Goal: Task Accomplishment & Management: Manage account settings

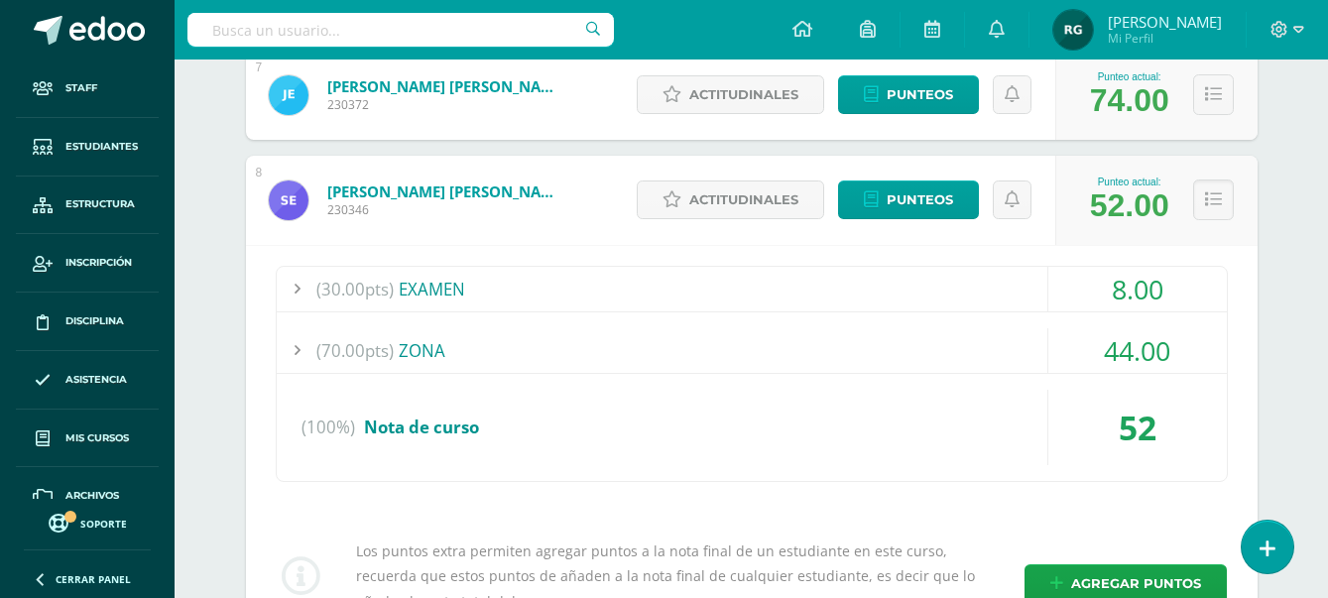
click at [575, 350] on div "(70.00pts) ZONA" at bounding box center [752, 350] width 950 height 45
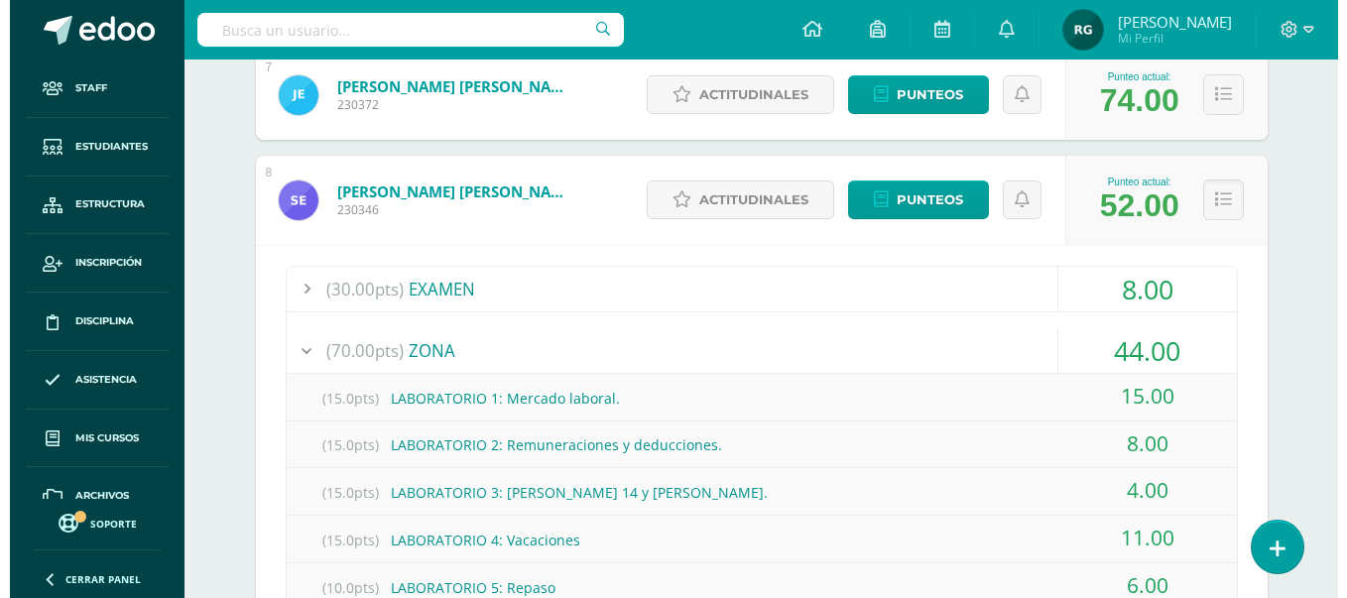
scroll to position [1384, 0]
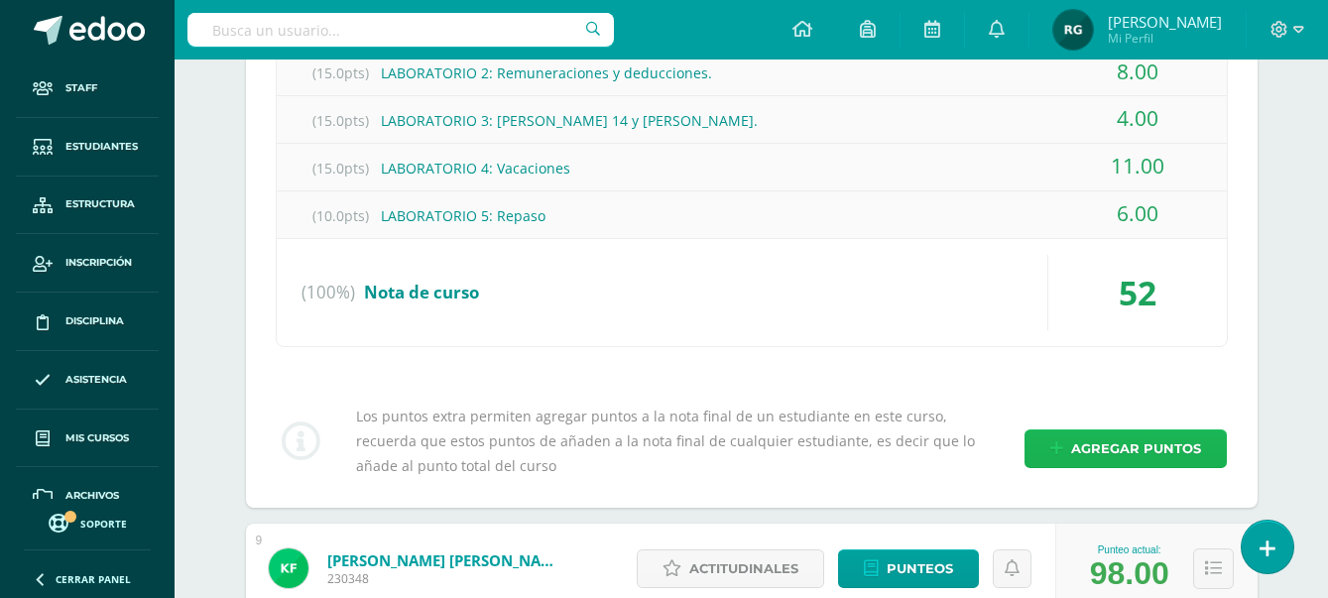
click at [1151, 445] on span "Agregar puntos" at bounding box center [1136, 448] width 130 height 37
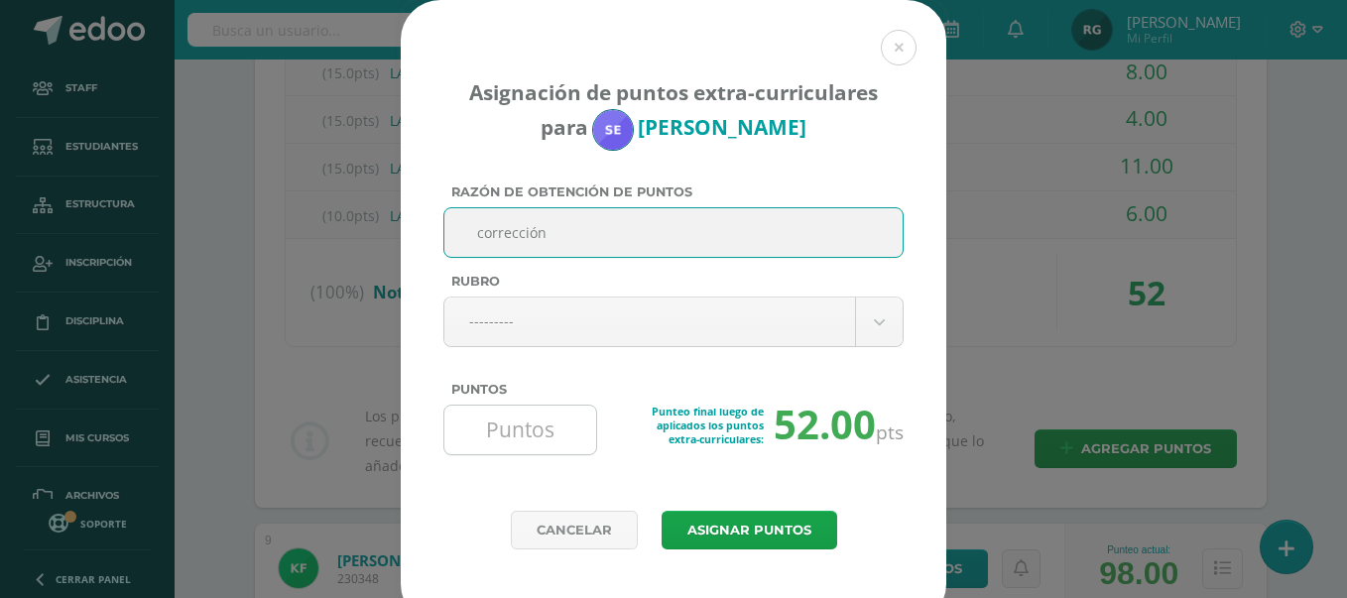
type input "corrección"
click at [516, 419] on input "Puntos" at bounding box center [520, 430] width 136 height 49
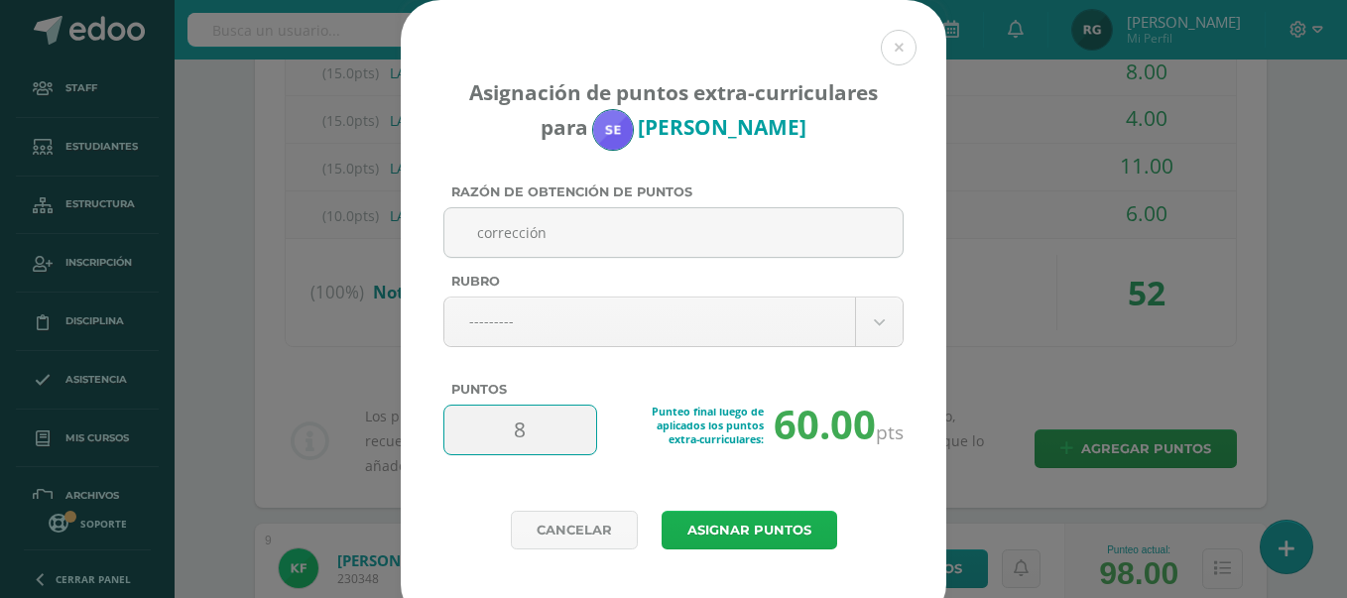
type input "8"
click at [791, 544] on button "Asignar puntos" at bounding box center [750, 530] width 176 height 39
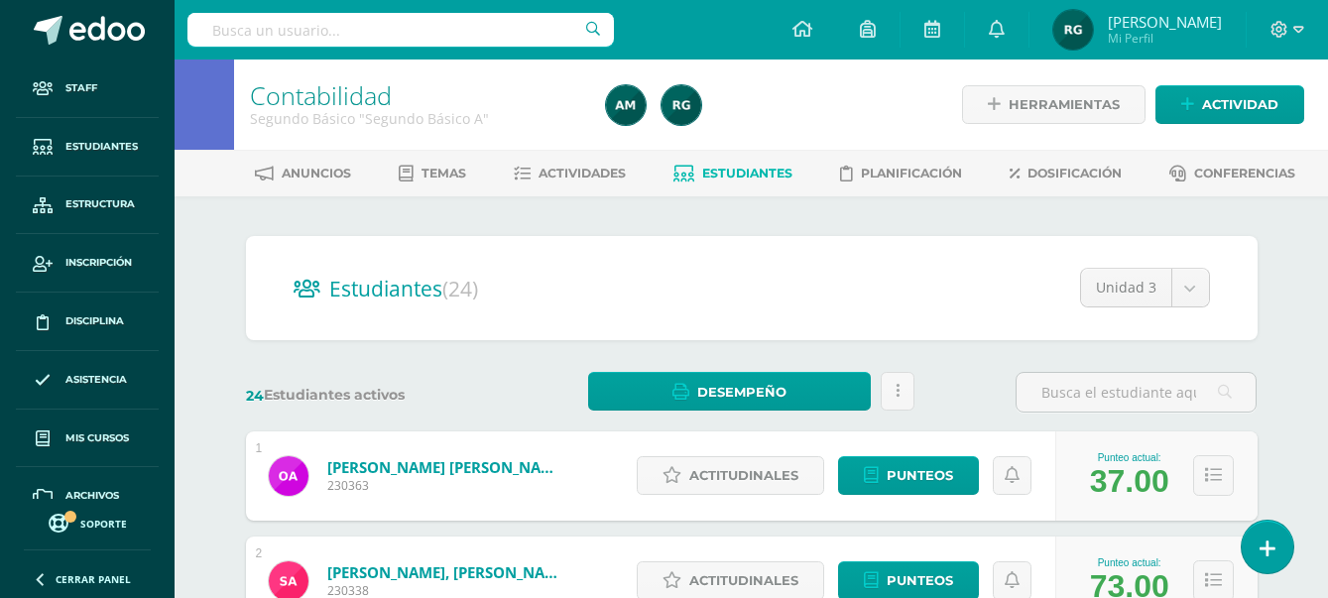
click at [412, 27] on input "text" at bounding box center [400, 30] width 427 height 34
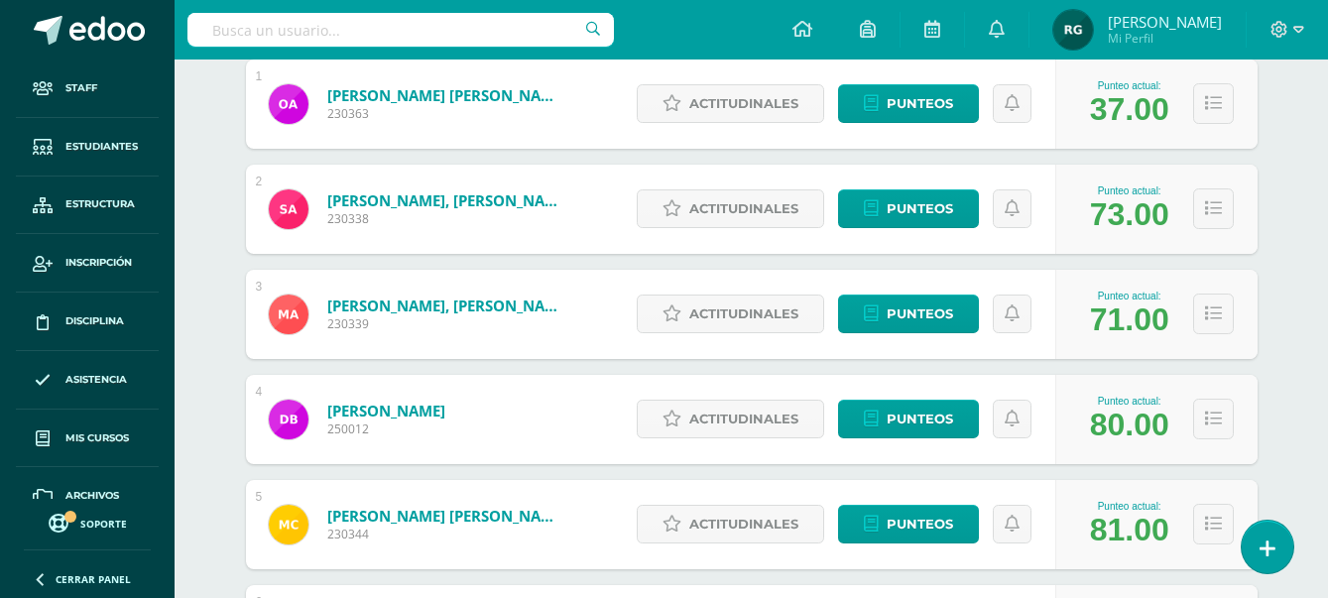
scroll to position [496, 0]
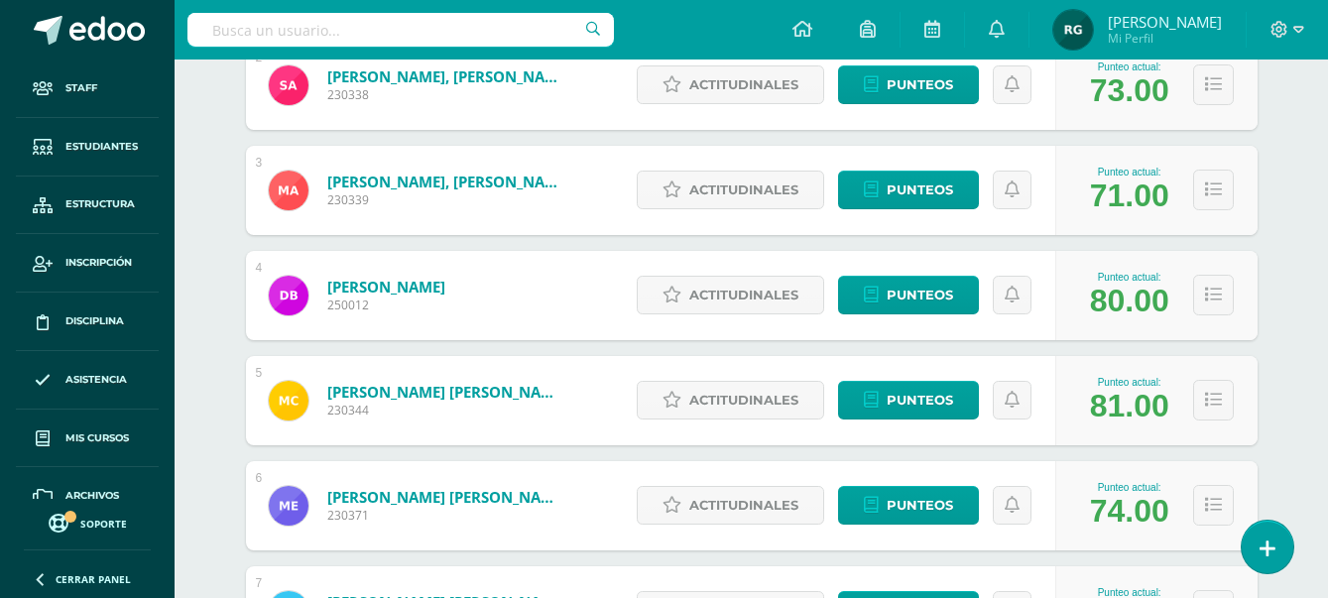
click at [439, 31] on input "text" at bounding box center [400, 30] width 427 height 34
type input "impact"
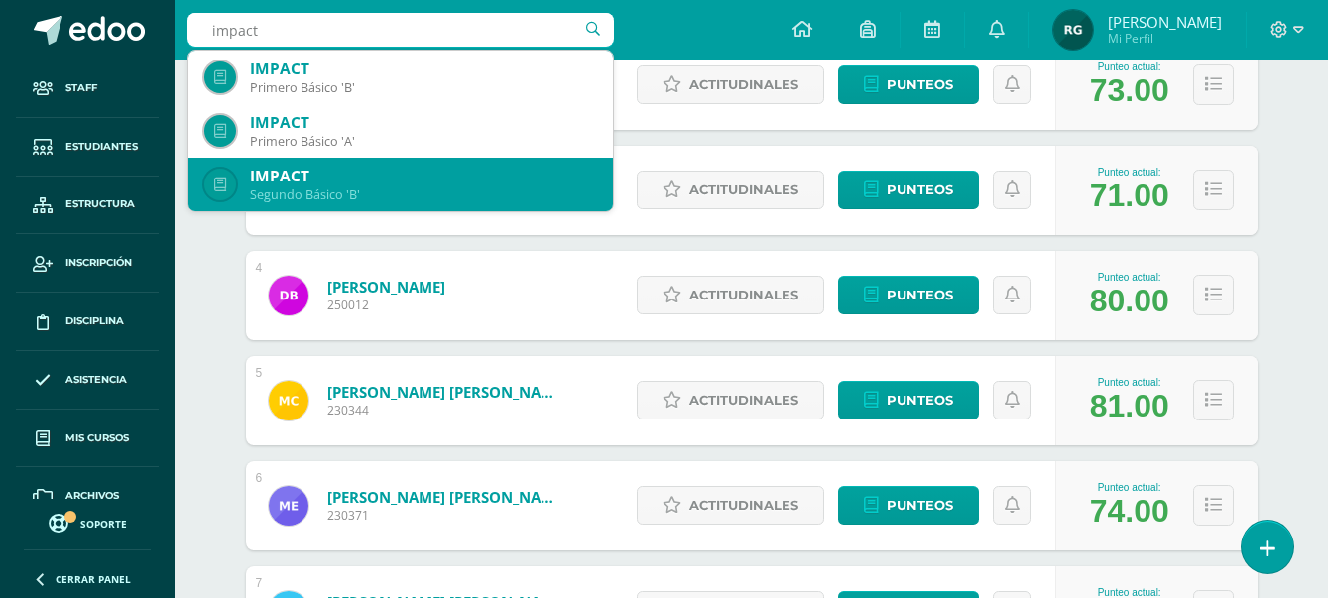
scroll to position [124, 0]
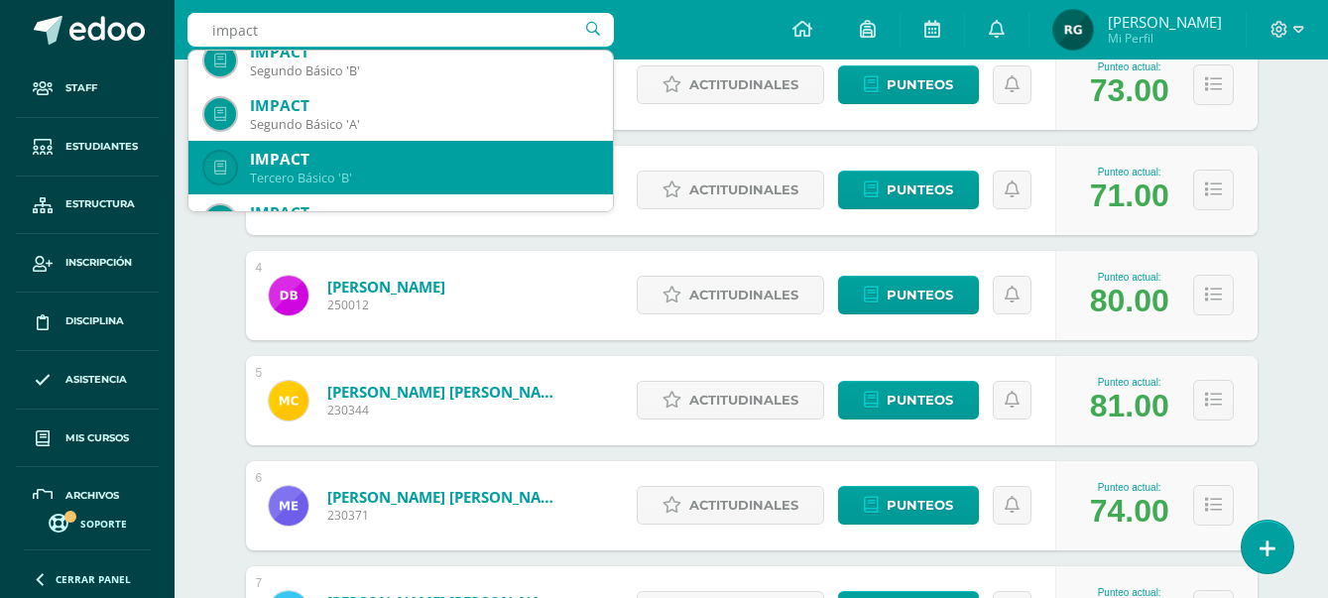
click at [406, 162] on div "IMPACT" at bounding box center [423, 159] width 347 height 21
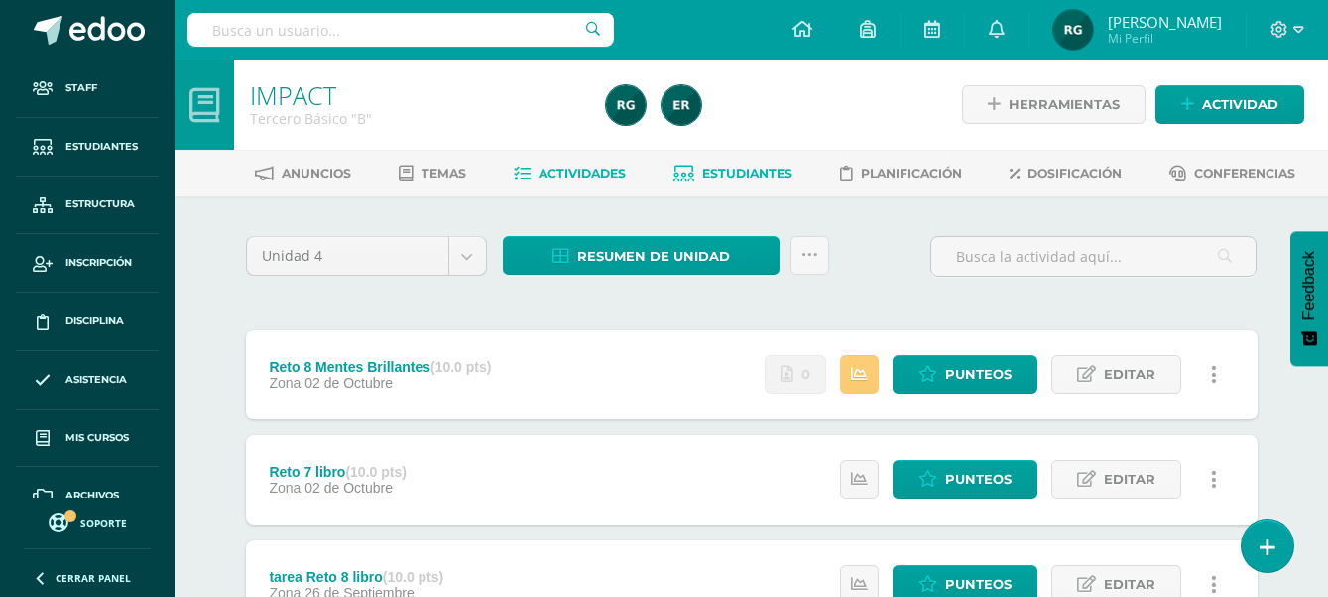
click at [764, 167] on span "Estudiantes" at bounding box center [747, 173] width 90 height 15
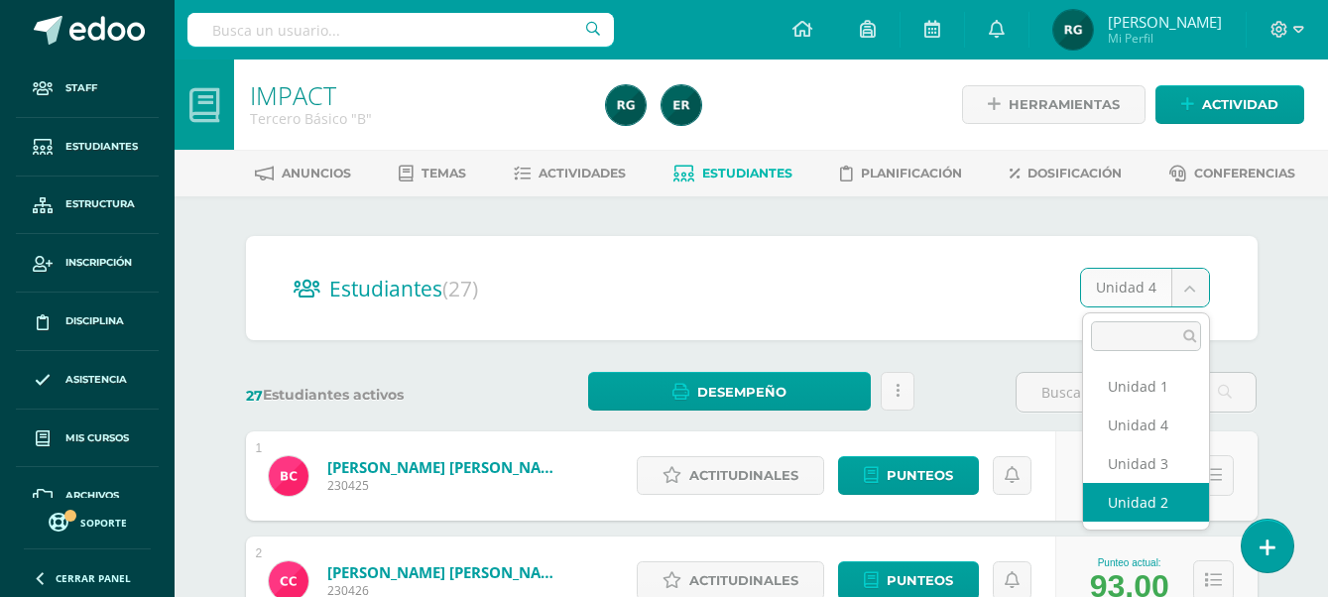
select select "/dashboard/teacher/section/2135/students/?unit=92437"
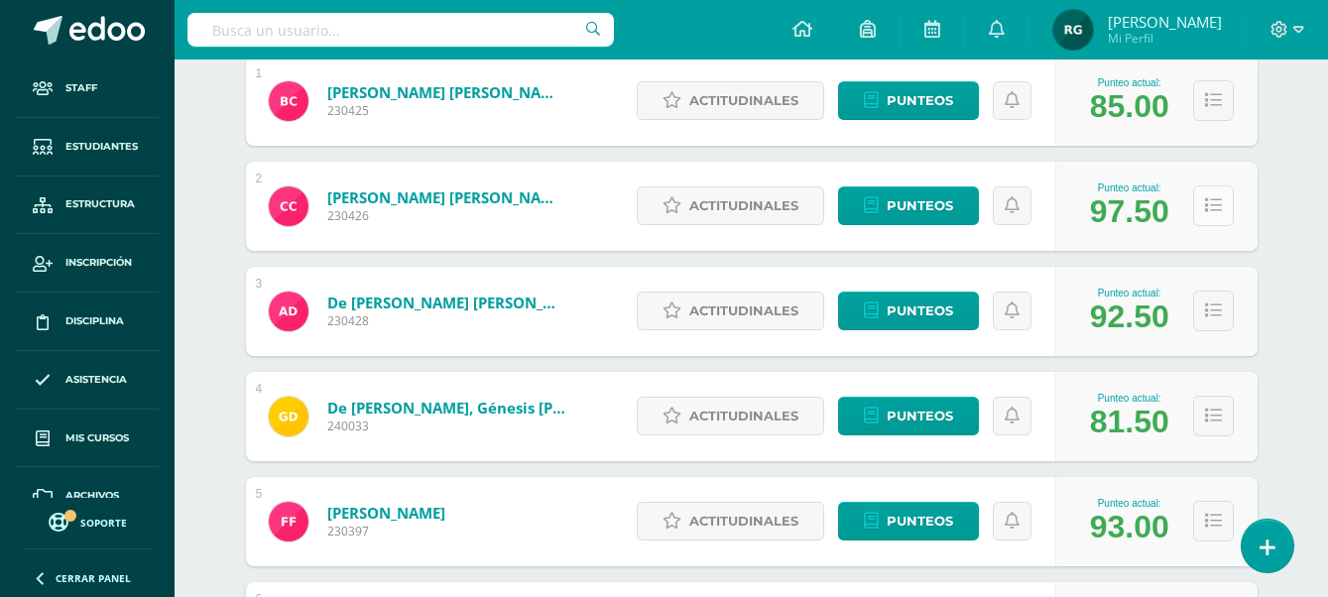
scroll to position [3, 0]
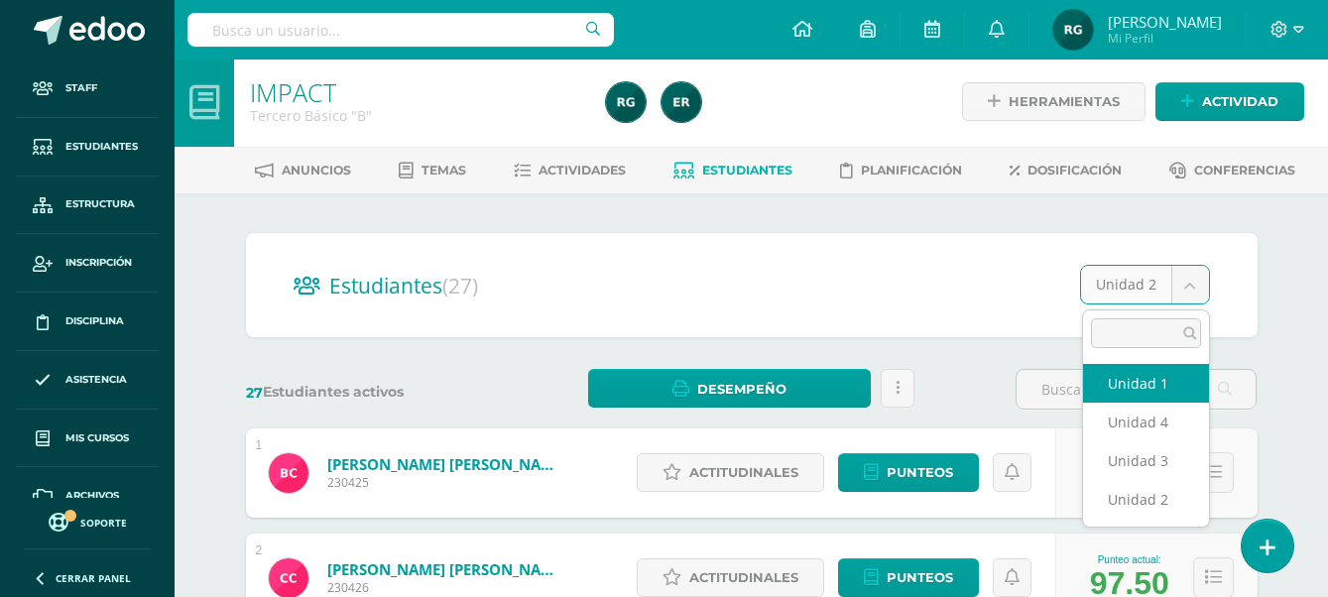
select select "/dashboard/teacher/section/2135/students/?unit=92434"
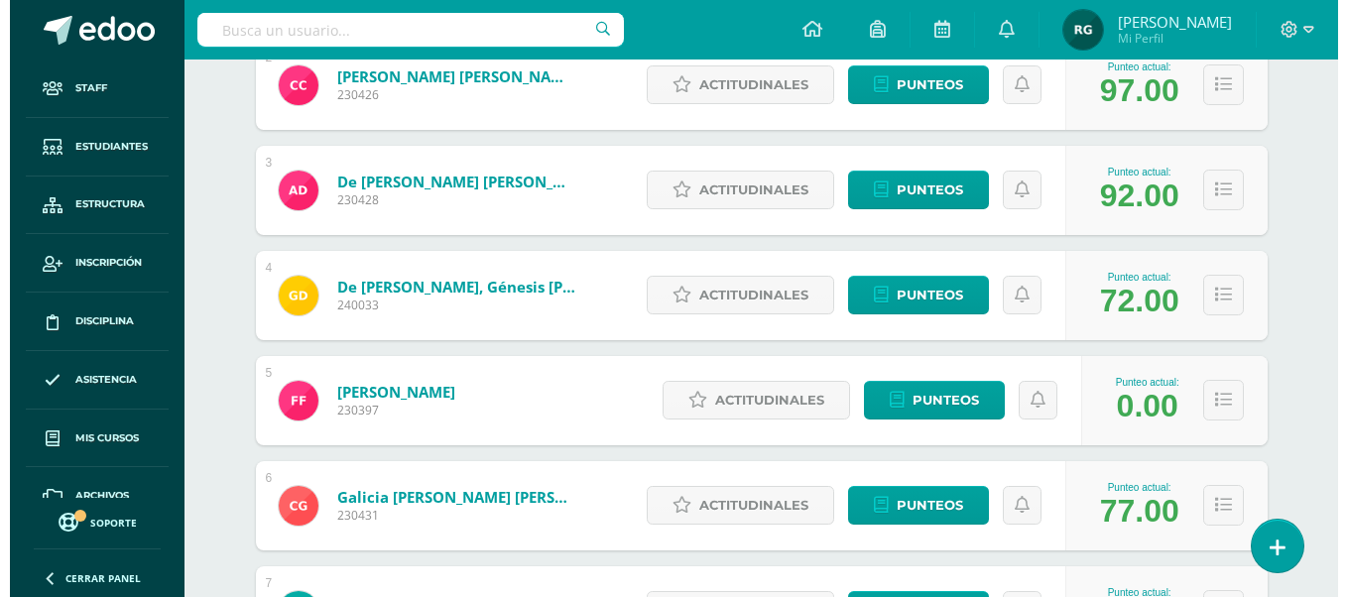
scroll to position [744, 0]
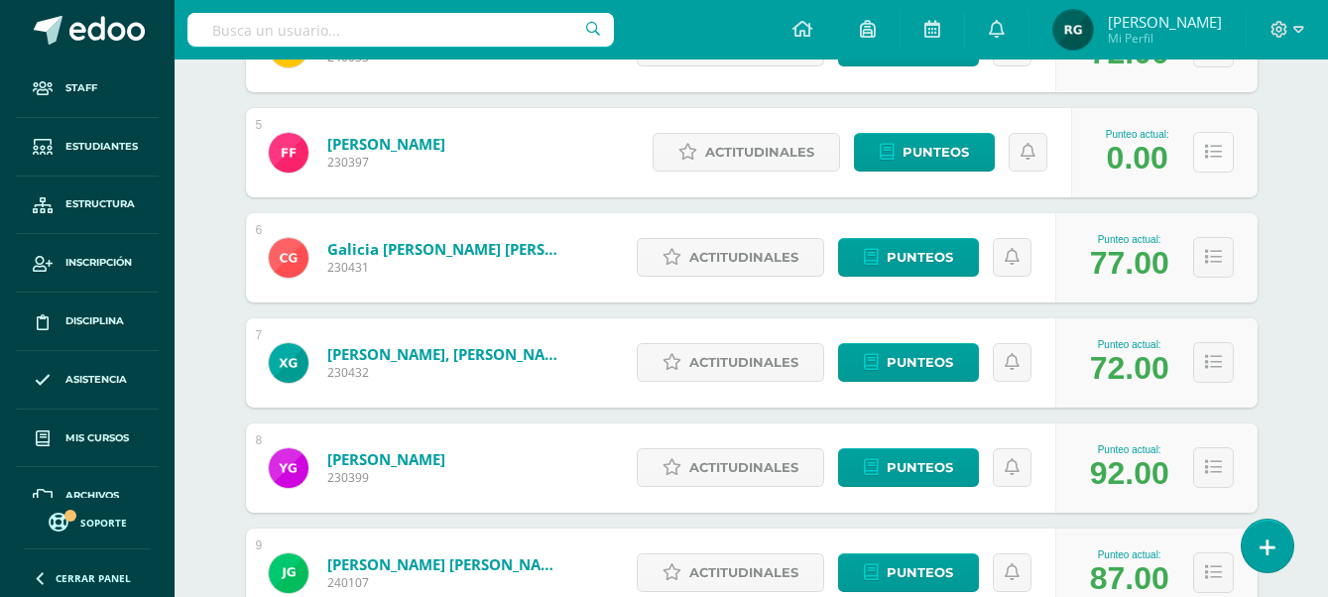
click at [1212, 167] on button at bounding box center [1213, 152] width 41 height 41
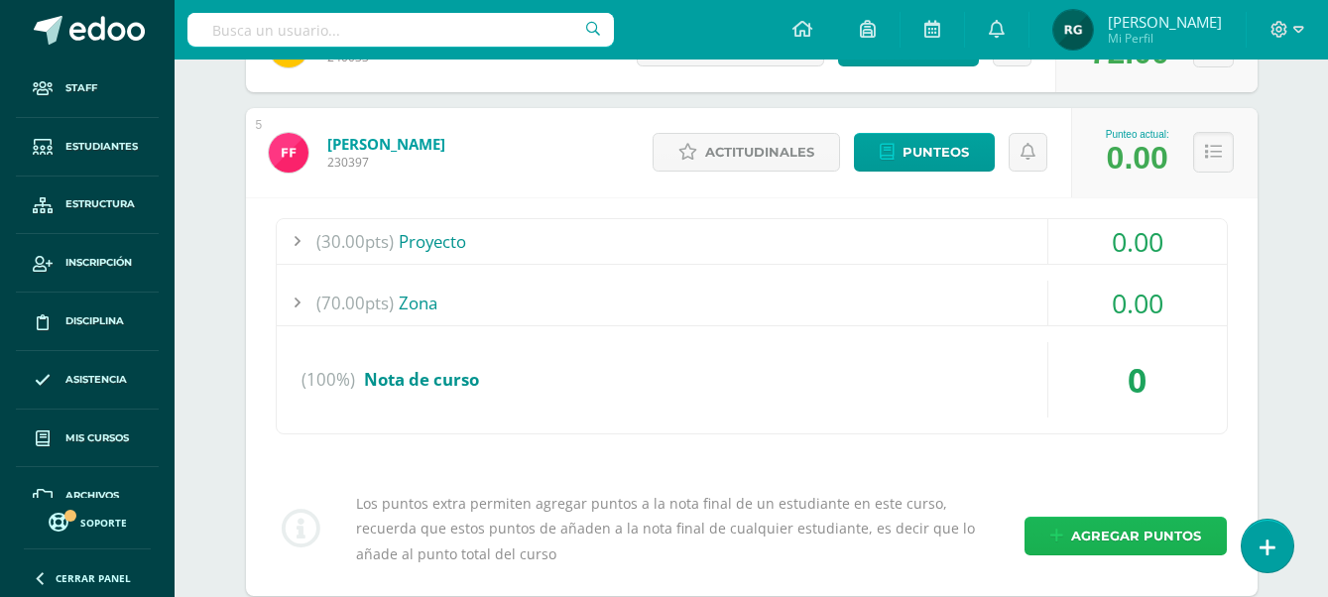
click at [1137, 543] on span "Agregar puntos" at bounding box center [1136, 536] width 130 height 37
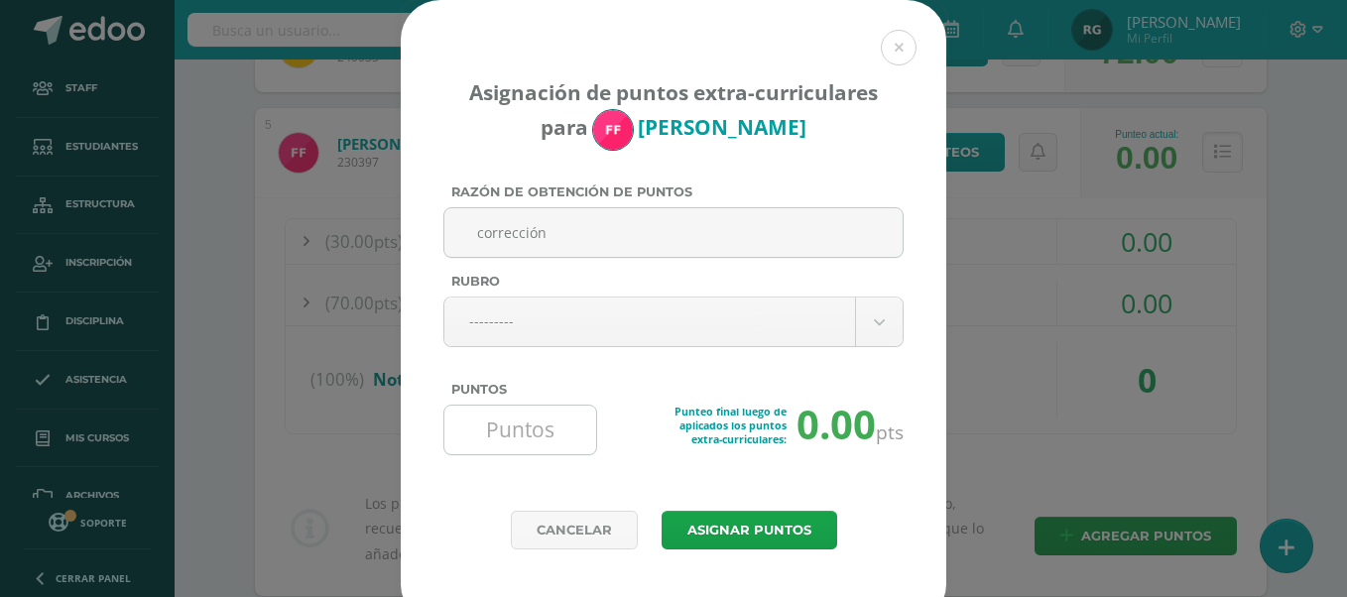
type input "corrección"
click at [497, 440] on input "Puntos" at bounding box center [520, 430] width 136 height 49
type input "93"
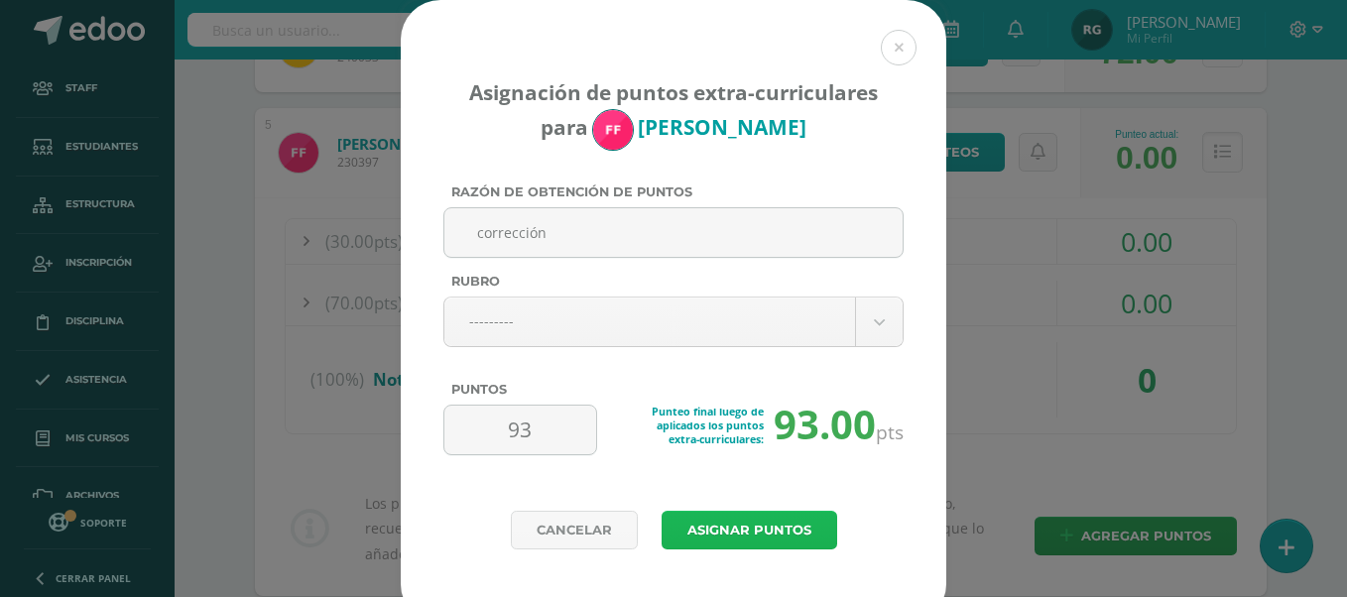
click at [768, 533] on button "Asignar puntos" at bounding box center [750, 530] width 176 height 39
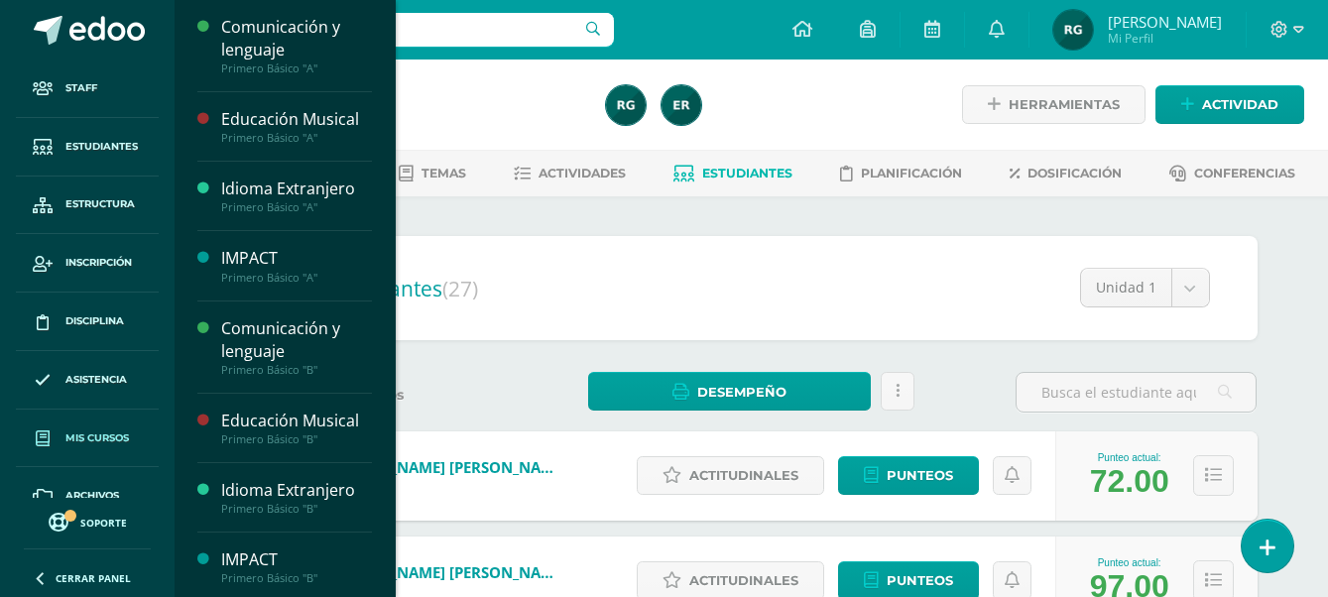
scroll to position [86, 0]
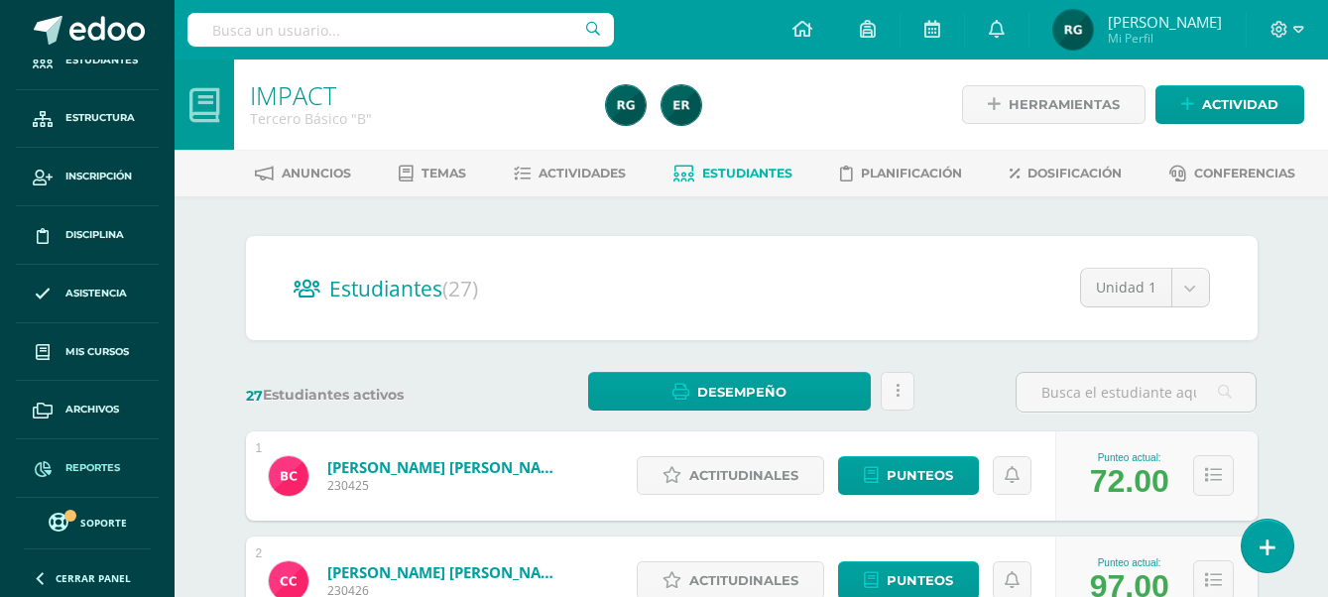
click at [98, 460] on span "Reportes" at bounding box center [92, 468] width 55 height 16
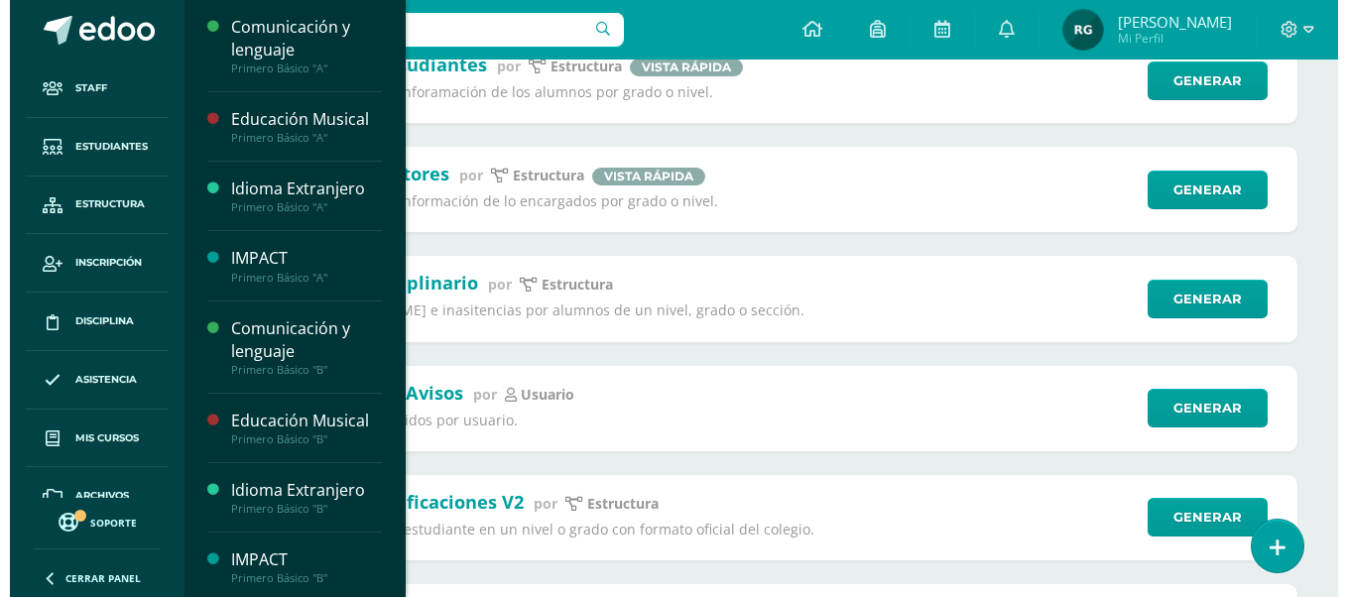
scroll to position [744, 0]
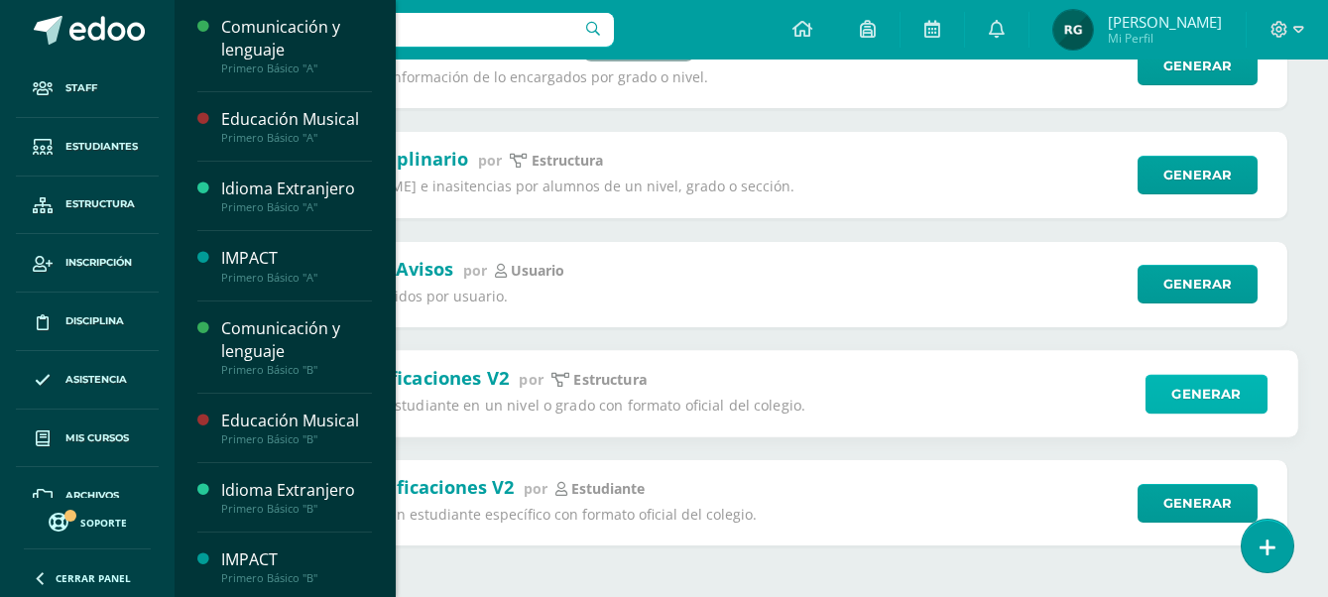
click at [1202, 405] on link "Generar" at bounding box center [1207, 394] width 122 height 40
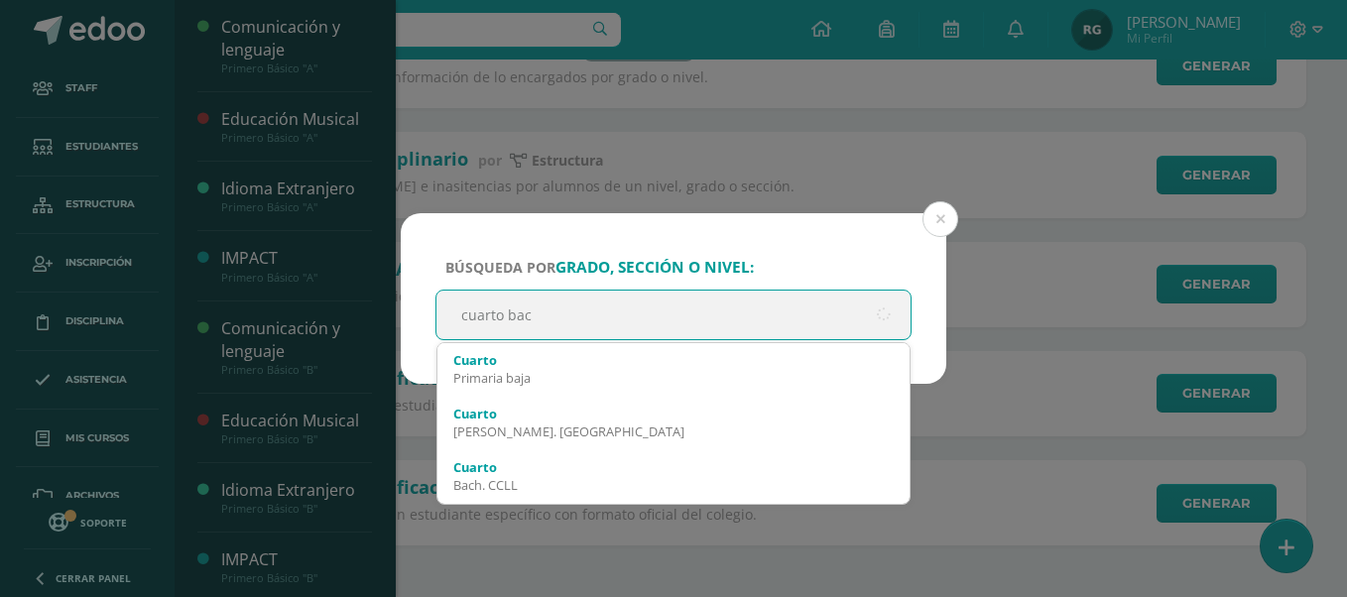
type input "cuarto bach"
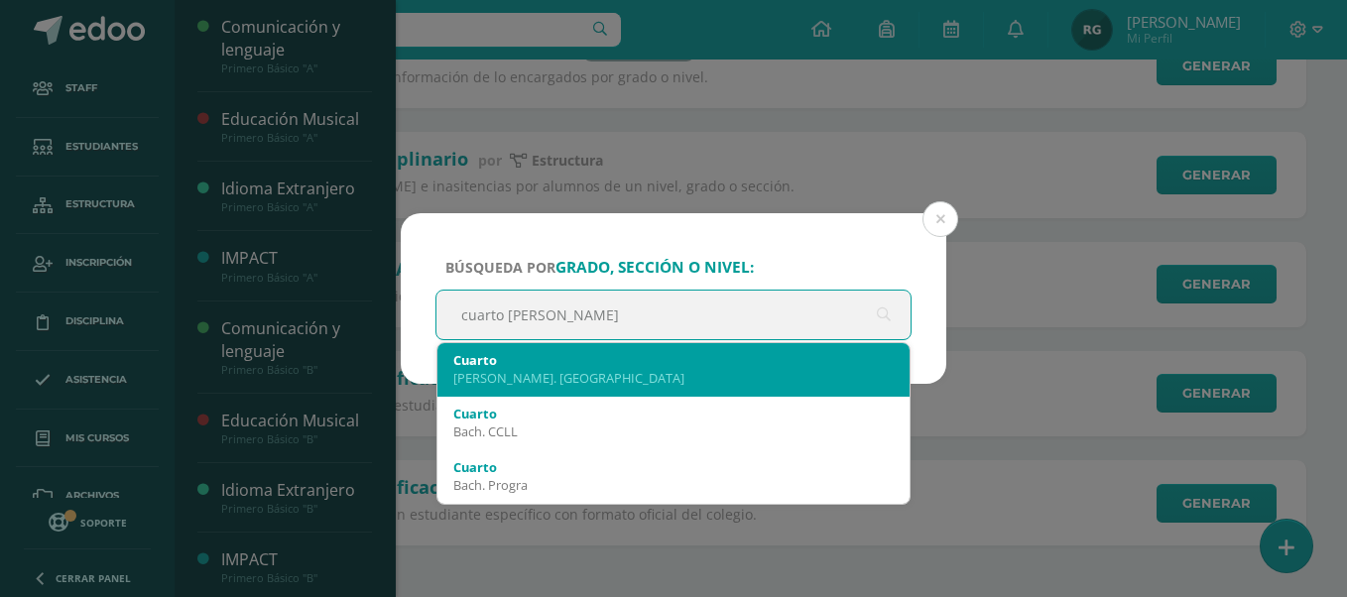
click at [706, 384] on div "Bach. Dibujo" at bounding box center [673, 378] width 440 height 18
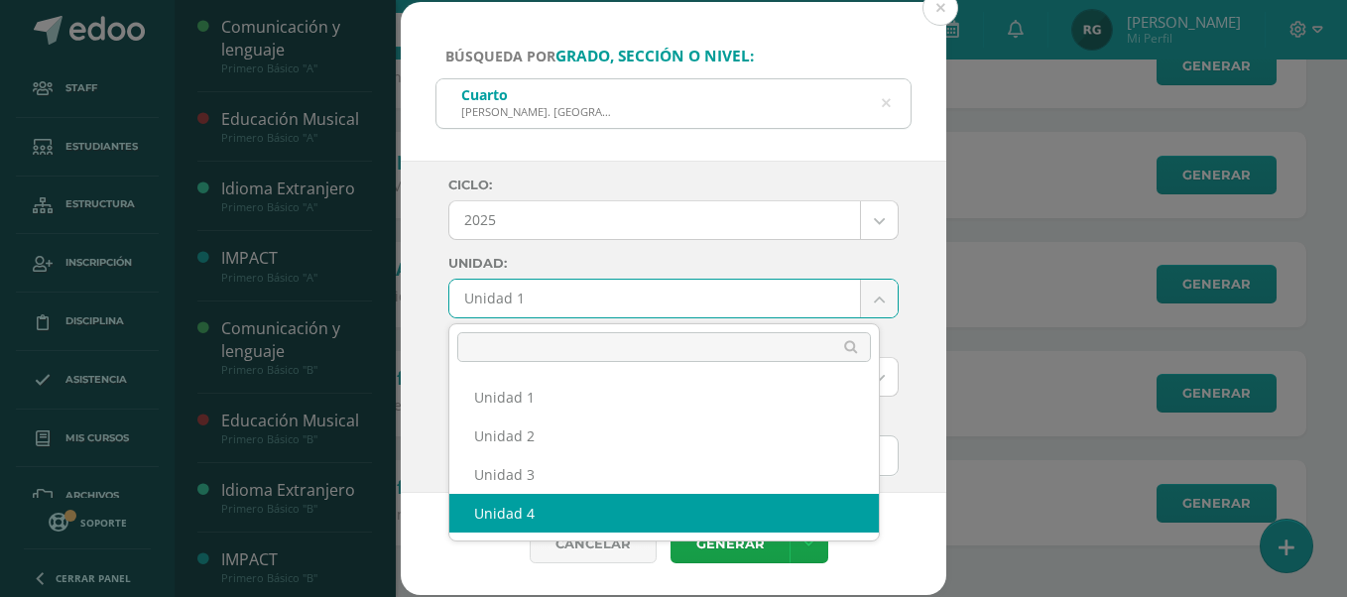
select select "Unidad 4"
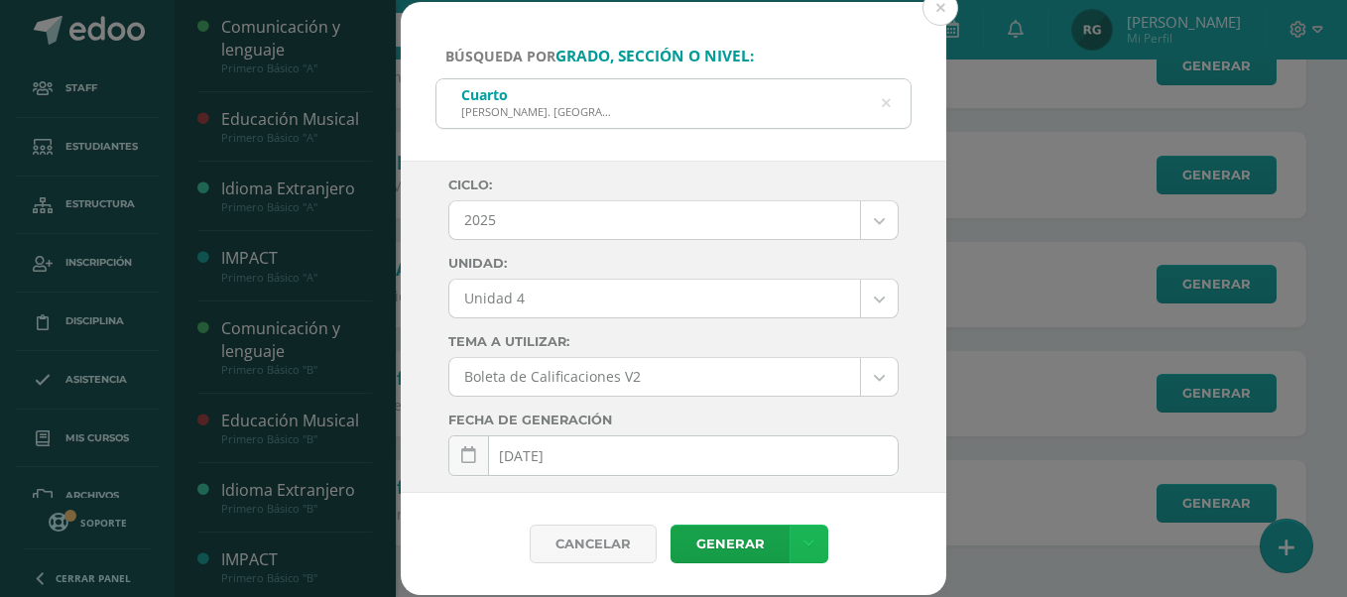
click at [815, 538] on link at bounding box center [809, 544] width 39 height 39
click at [854, 449] on link "Descargar como PDF" at bounding box center [807, 446] width 211 height 31
click at [886, 103] on icon at bounding box center [886, 103] width 9 height 51
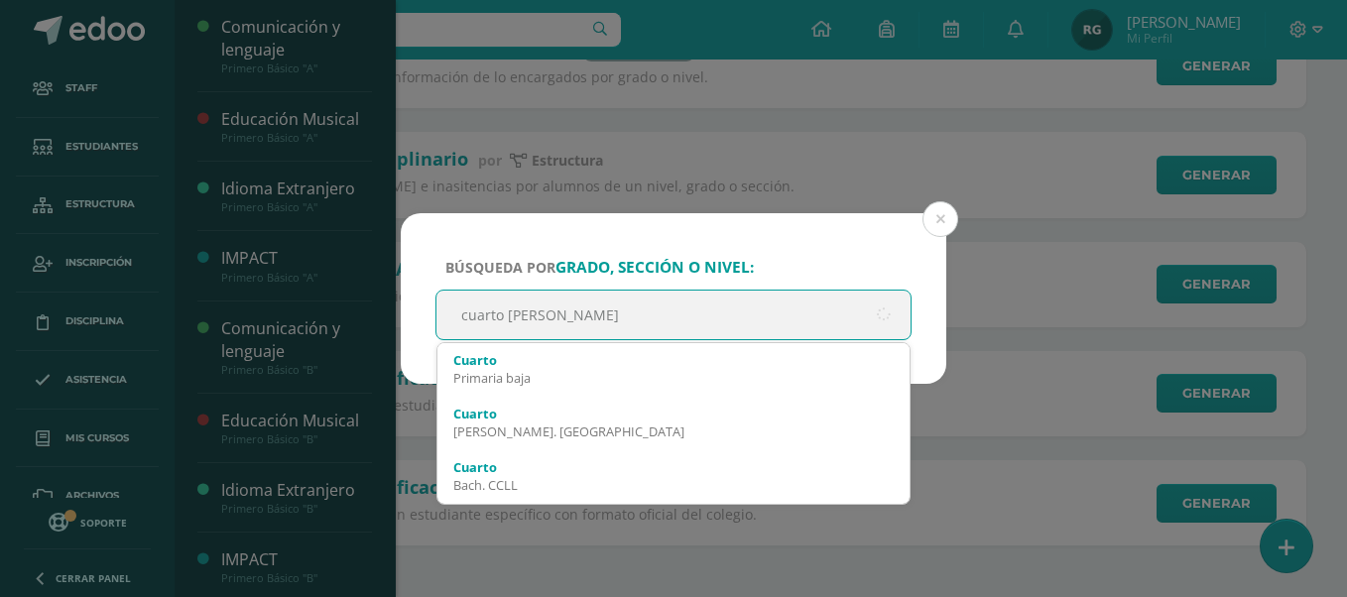
type input "cuarto bacha"
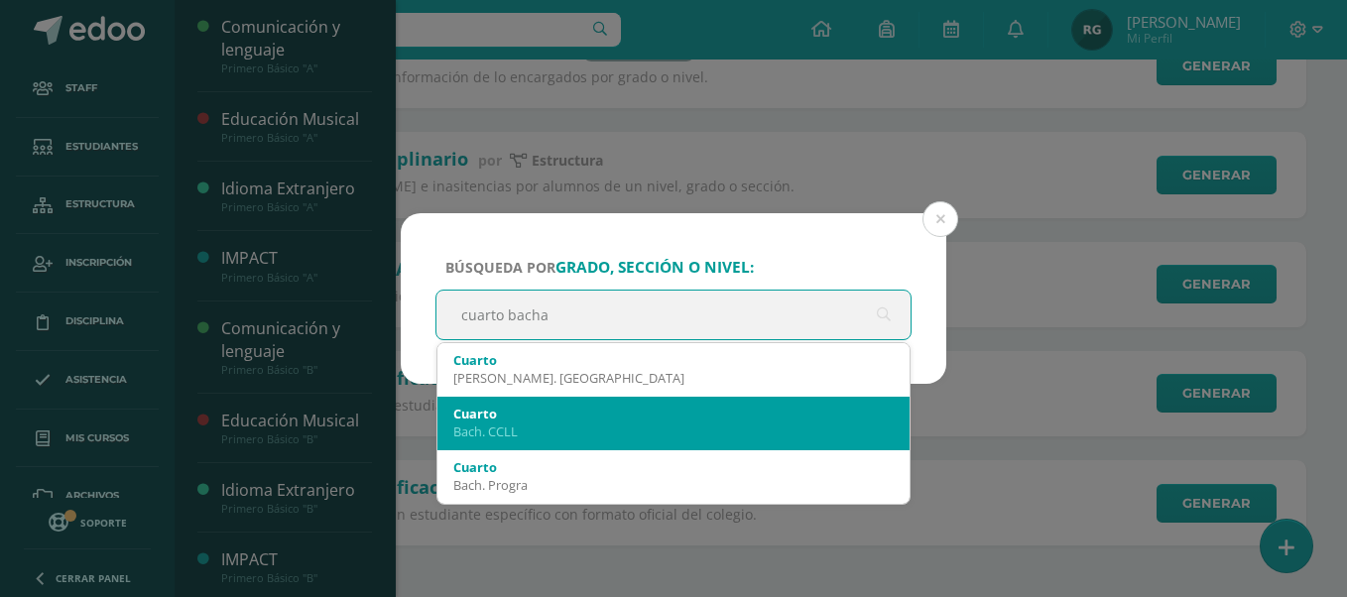
click at [572, 427] on div "Bach. CCLL" at bounding box center [673, 432] width 440 height 18
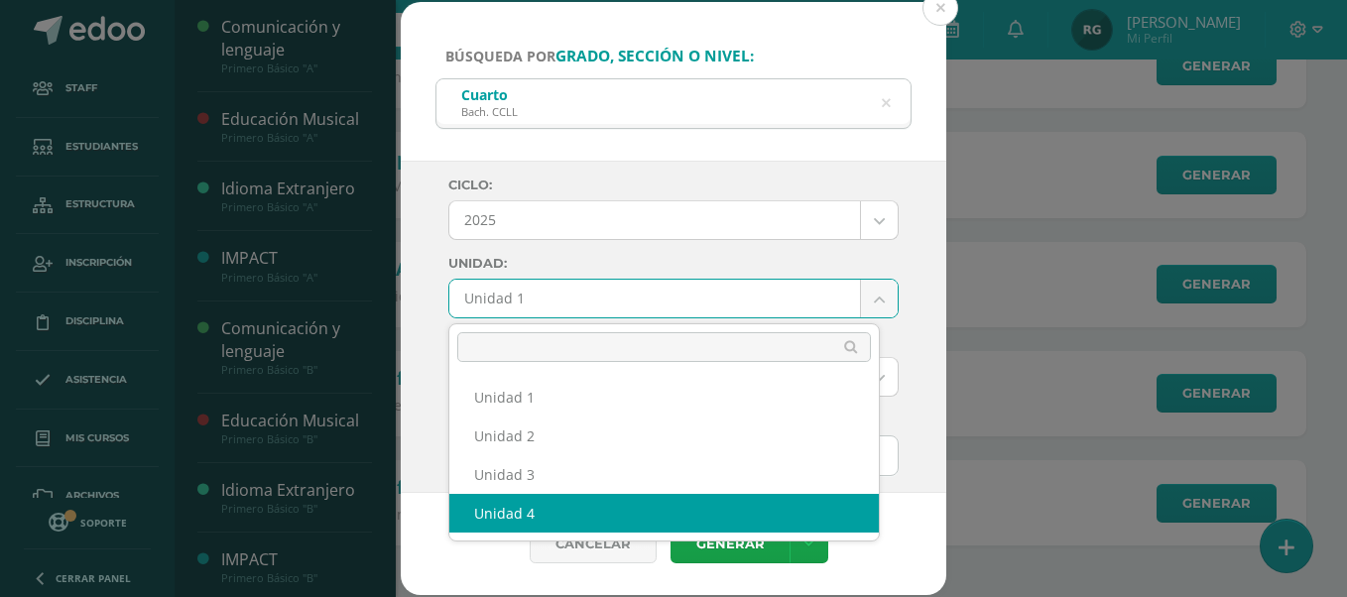
select select "Unidad 4"
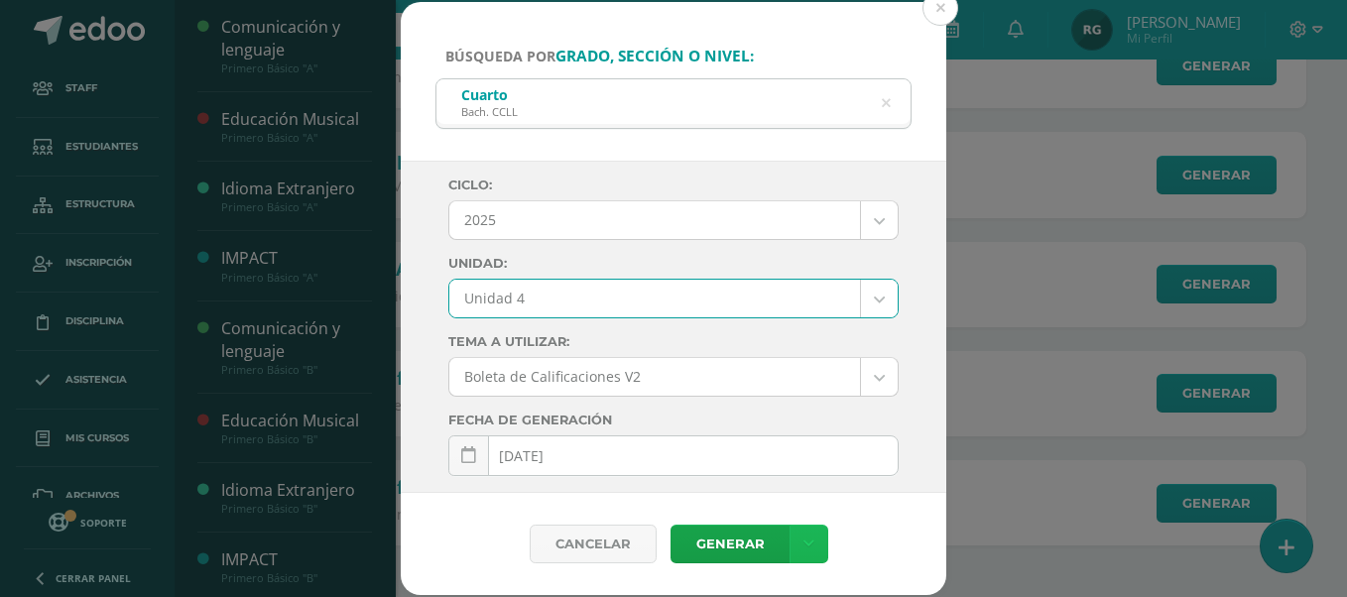
click at [805, 547] on icon at bounding box center [808, 544] width 11 height 17
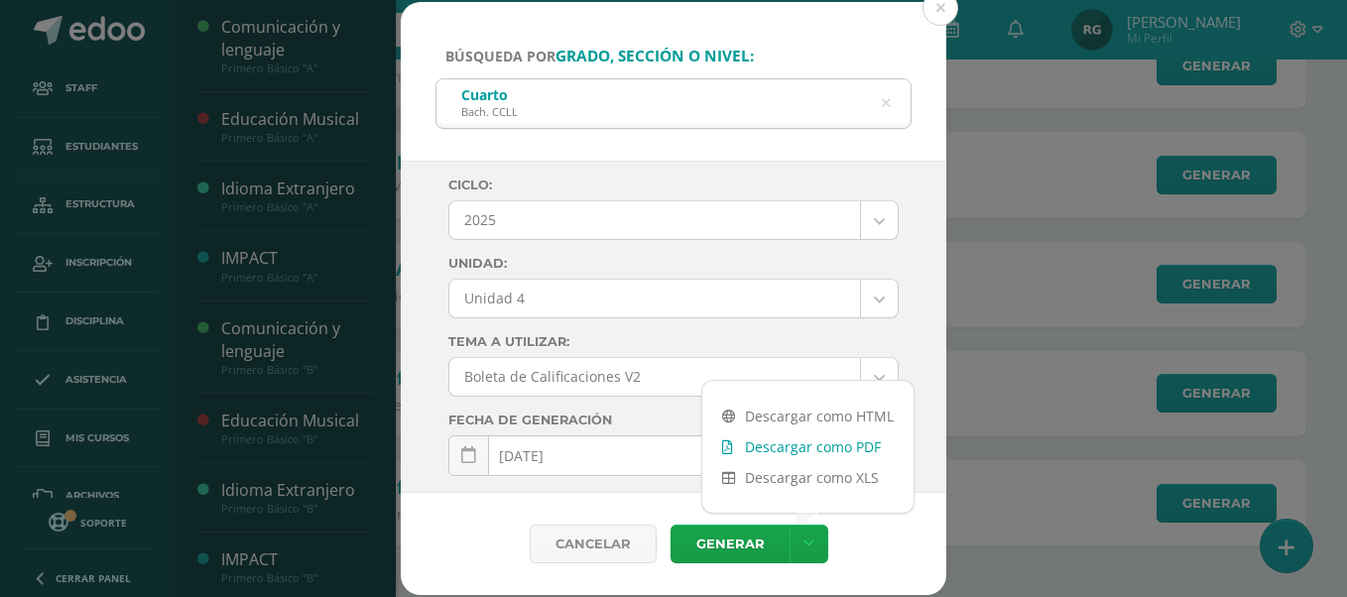
click at [807, 451] on link "Descargar como PDF" at bounding box center [807, 446] width 211 height 31
click at [888, 108] on icon at bounding box center [886, 103] width 42 height 42
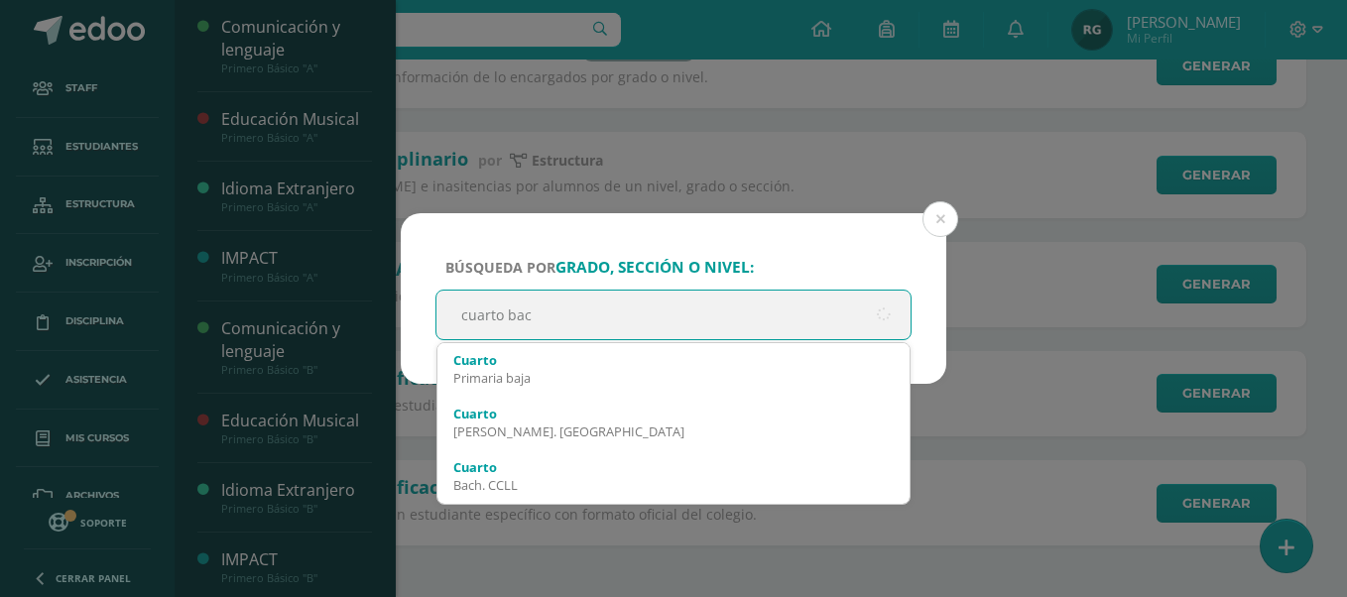
type input "cuarto bach"
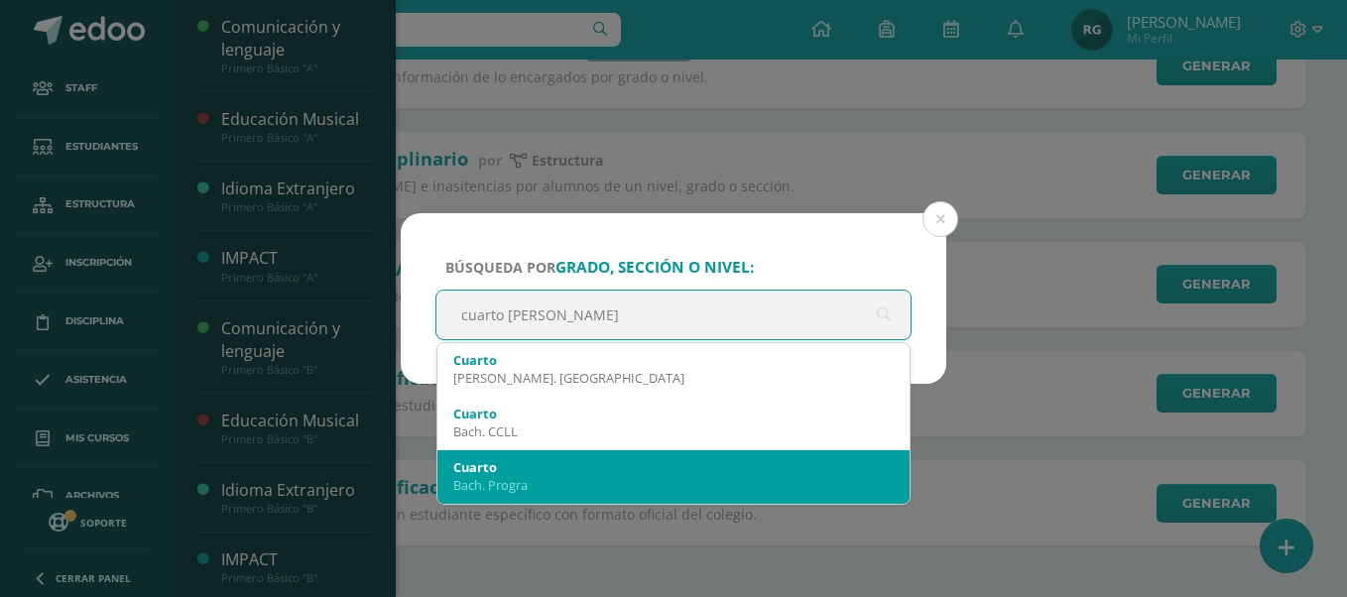
click at [586, 470] on div "Cuarto" at bounding box center [673, 467] width 440 height 18
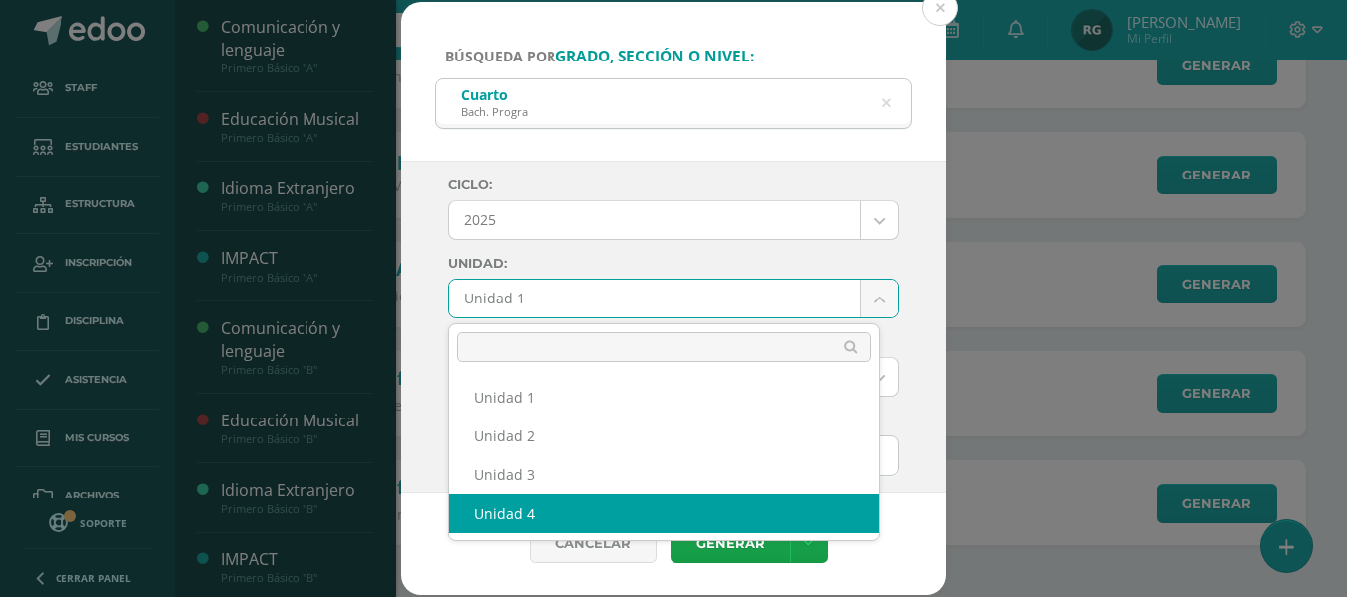
select select "Unidad 4"
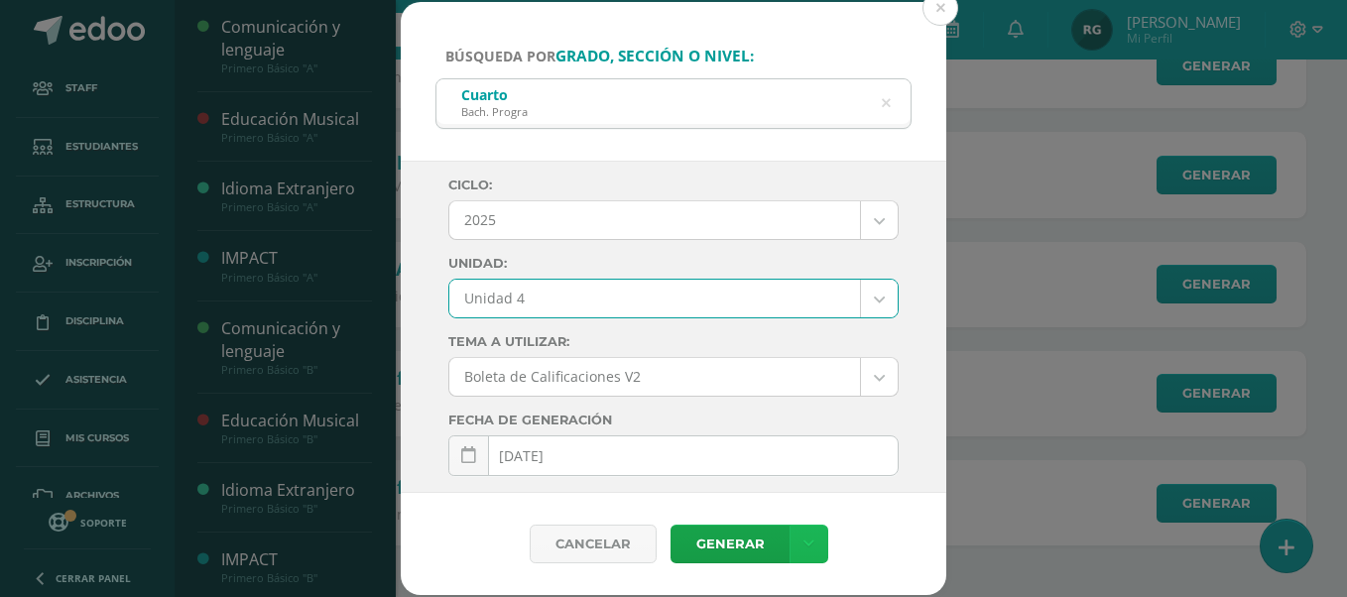
click at [804, 539] on icon at bounding box center [808, 544] width 11 height 17
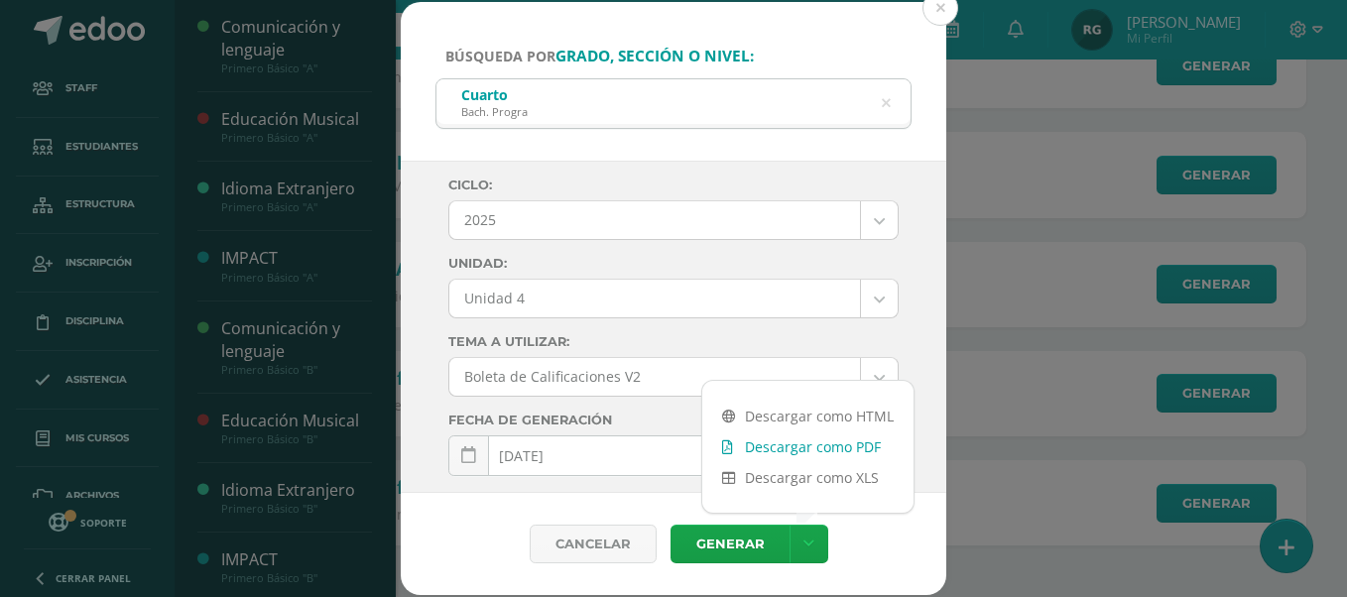
click at [832, 448] on link "Descargar como PDF" at bounding box center [807, 446] width 211 height 31
